Goal: Task Accomplishment & Management: Manage account settings

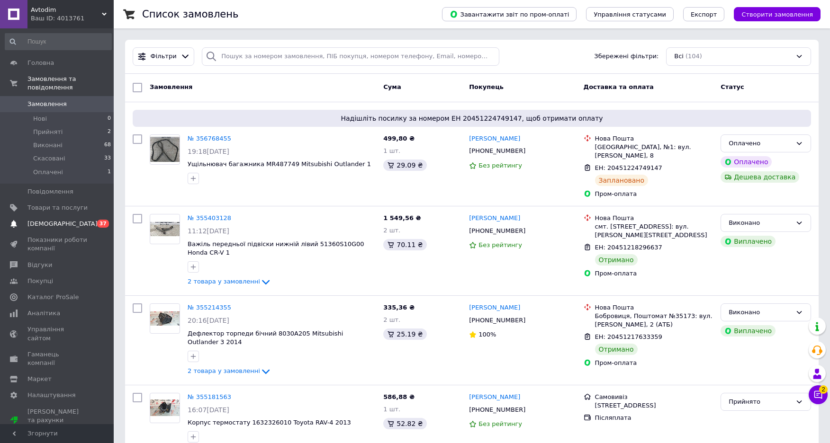
click at [77, 220] on span "[DEMOGRAPHIC_DATA]" at bounding box center [57, 224] width 60 height 9
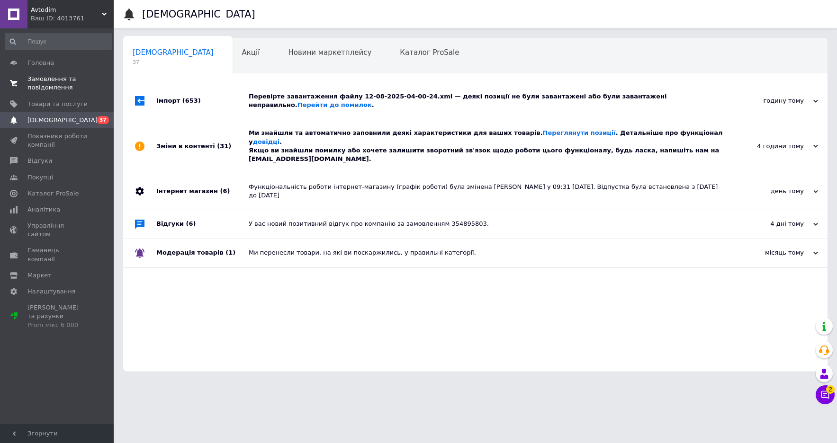
click at [41, 75] on span "Замовлення та повідомлення" at bounding box center [57, 83] width 60 height 17
